Goal: Check status

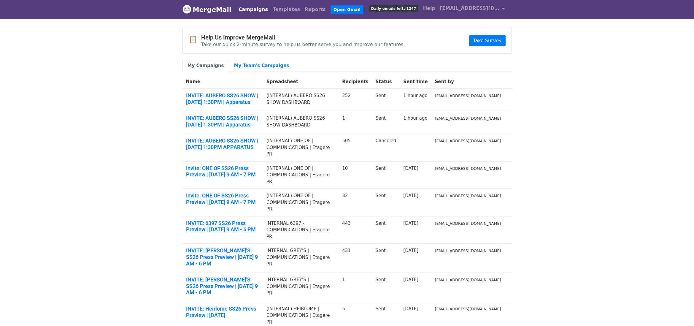
click at [306, 46] on p "Take our quick 2-minute survey to help us better serve you and improve our feat…" at bounding box center [302, 44] width 202 height 6
click at [236, 96] on link "INVITE: AUBERO SS26 SHOW | Tues., Sept. 16 at 1:30PM | Apparatus" at bounding box center [223, 98] width 74 height 13
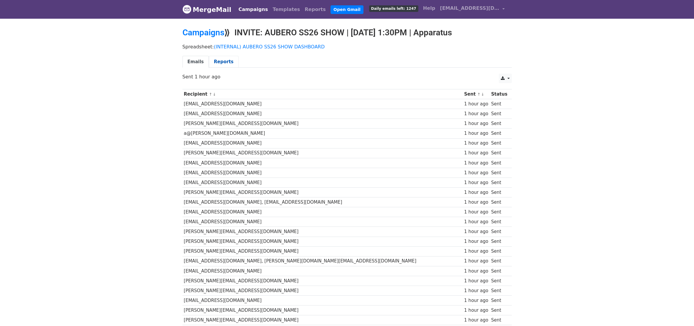
click at [226, 60] on link "Reports" at bounding box center [224, 62] width 30 height 12
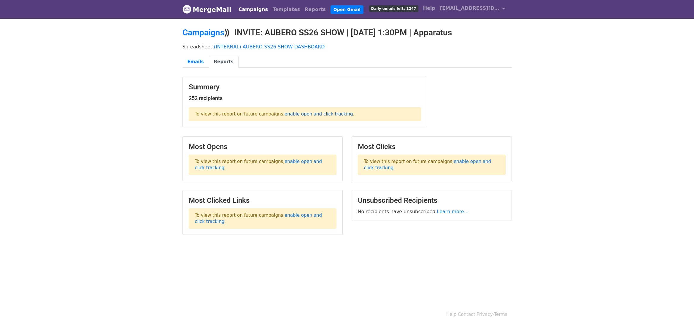
click at [299, 113] on link "enable open and click tracking" at bounding box center [319, 113] width 68 height 5
click at [191, 58] on link "Emails" at bounding box center [195, 62] width 26 height 12
